Goal: Transaction & Acquisition: Purchase product/service

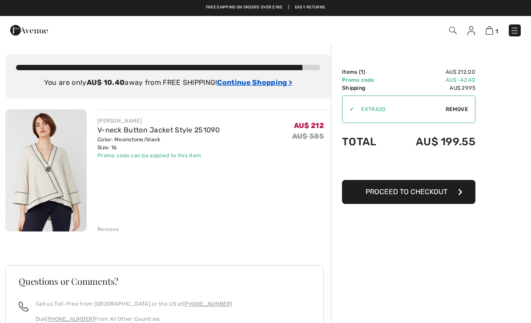
click at [257, 85] on ins "Continue Shopping >" at bounding box center [254, 82] width 75 height 8
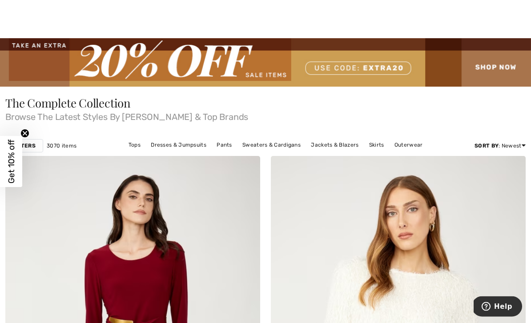
scroll to position [6, 0]
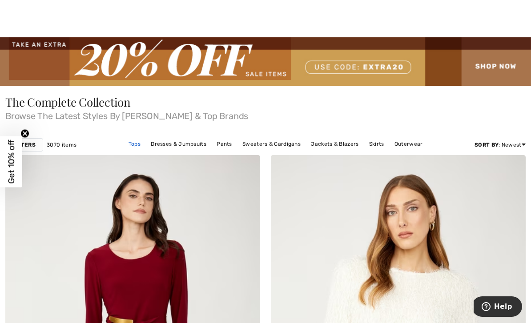
click at [136, 142] on link "Tops" at bounding box center [134, 144] width 21 height 12
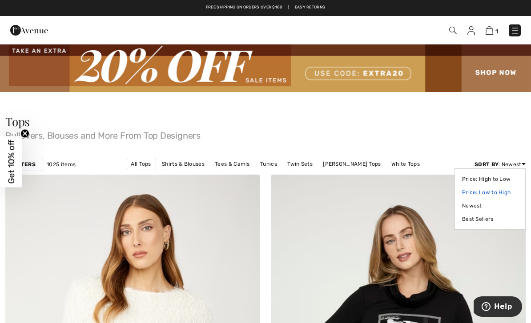
click at [501, 195] on link "Price: Low to High" at bounding box center [490, 192] width 56 height 13
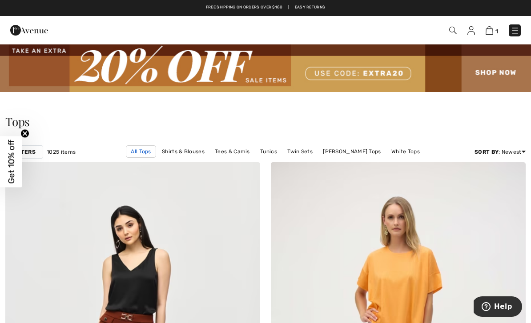
click at [126, 157] on link "All Tops" at bounding box center [141, 151] width 30 height 12
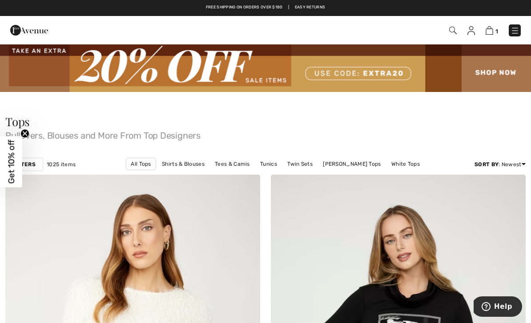
click at [514, 32] on img at bounding box center [514, 30] width 9 height 9
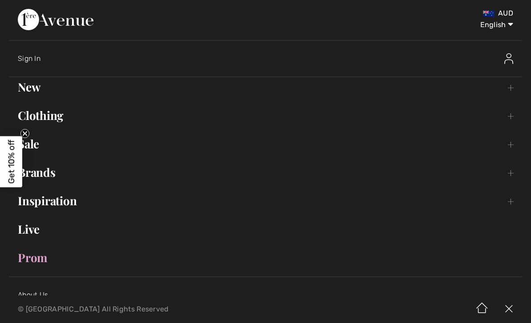
click at [40, 120] on link "Clothing Toggle submenu" at bounding box center [265, 116] width 513 height 20
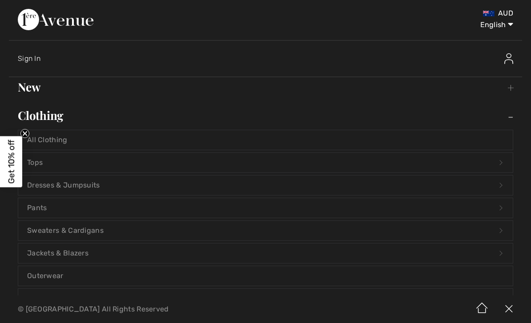
click at [138, 254] on link "Jackets & Blazers Open submenu" at bounding box center [265, 254] width 494 height 20
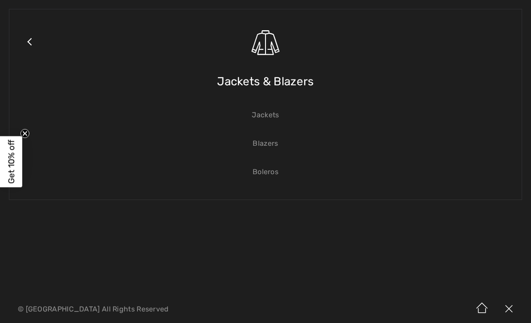
click at [264, 113] on link "Jackets" at bounding box center [265, 115] width 494 height 20
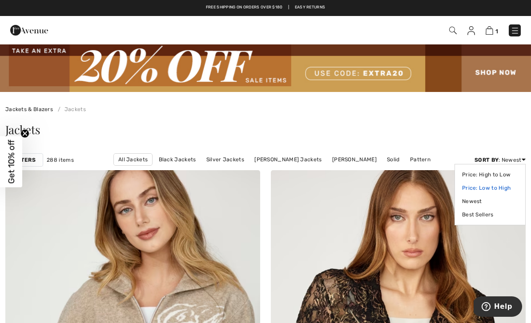
click at [502, 186] on link "Price: Low to High" at bounding box center [490, 187] width 56 height 13
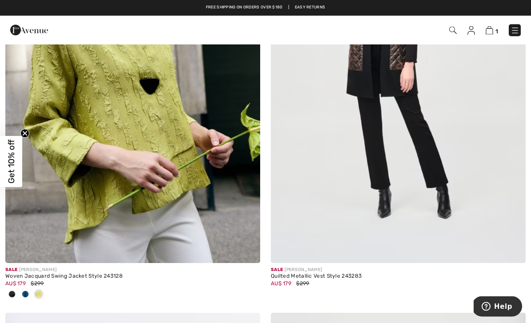
scroll to position [2875, 0]
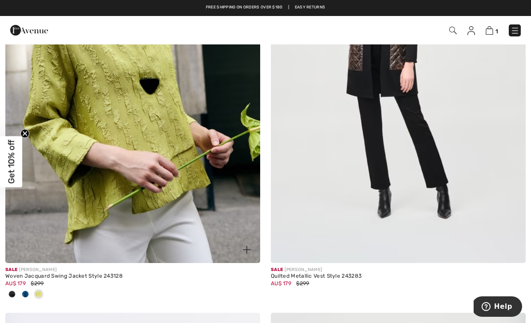
click at [56, 214] on img at bounding box center [132, 72] width 255 height 382
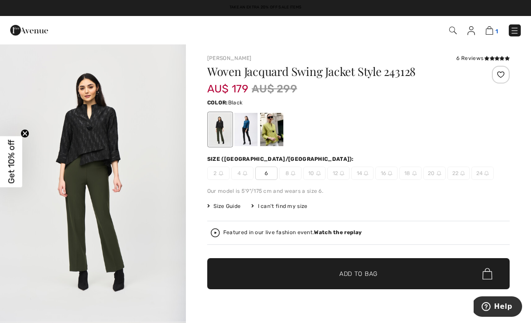
click at [489, 30] on img at bounding box center [489, 30] width 8 height 8
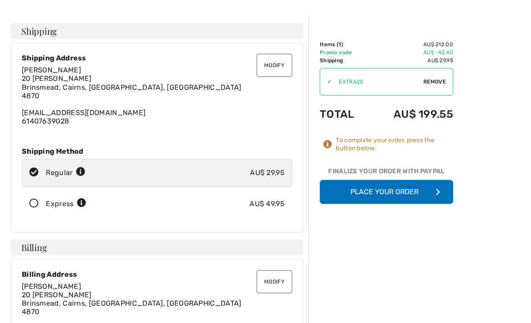
scroll to position [28, 0]
click at [389, 191] on button "Place Your Order" at bounding box center [386, 192] width 133 height 24
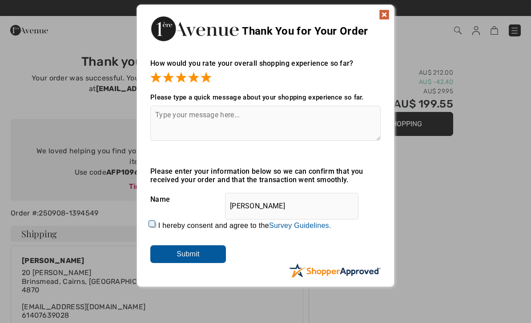
click at [385, 13] on img at bounding box center [384, 14] width 11 height 11
